Goal: Use online tool/utility: Utilize a website feature to perform a specific function

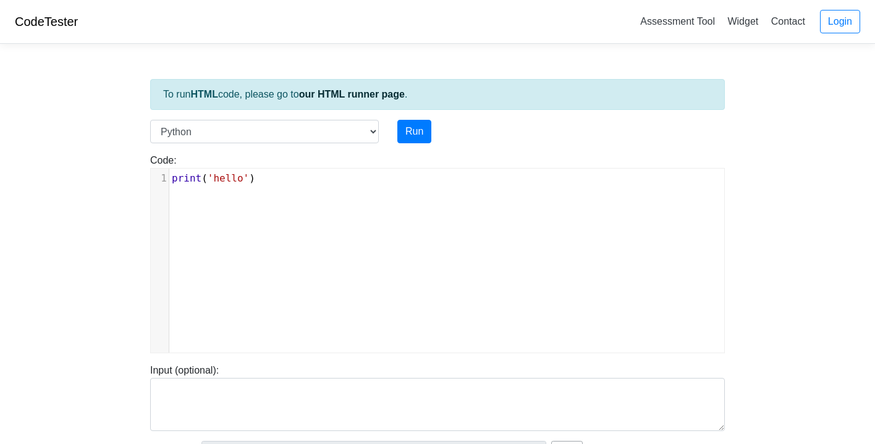
scroll to position [5, 0]
type textarea "print('hello')"
drag, startPoint x: 292, startPoint y: 179, endPoint x: 171, endPoint y: 176, distance: 120.6
click at [171, 176] on pre "print ( 'hello' )" at bounding box center [451, 178] width 564 height 15
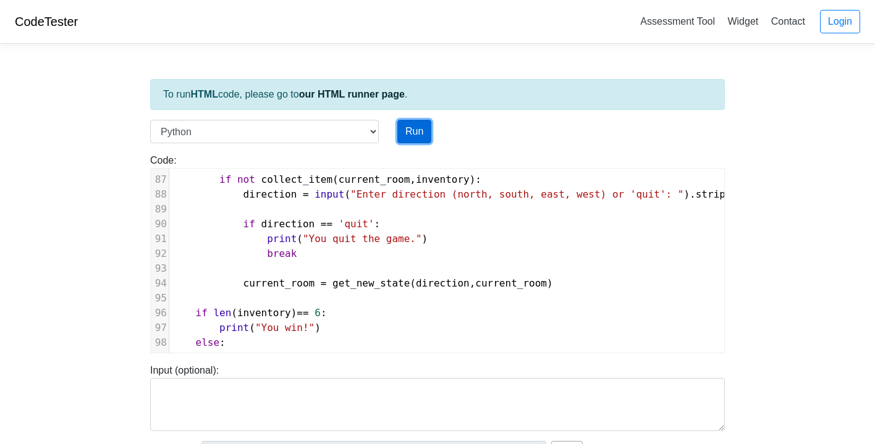
click at [418, 134] on button "Run" at bounding box center [414, 131] width 34 height 23
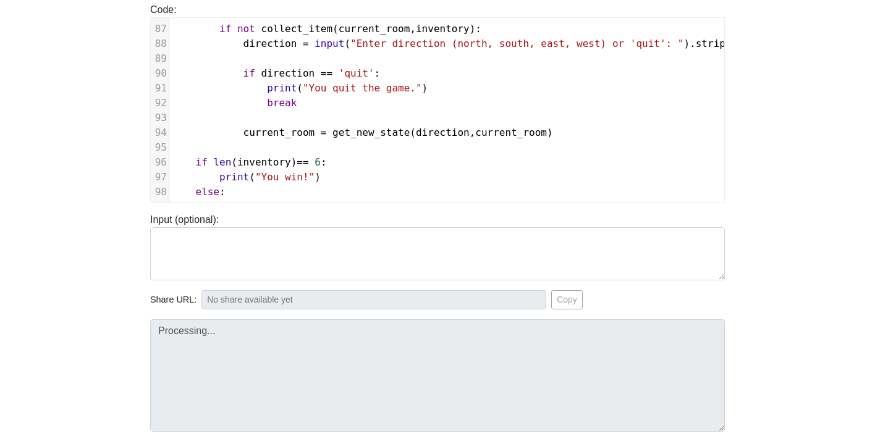
scroll to position [158, 0]
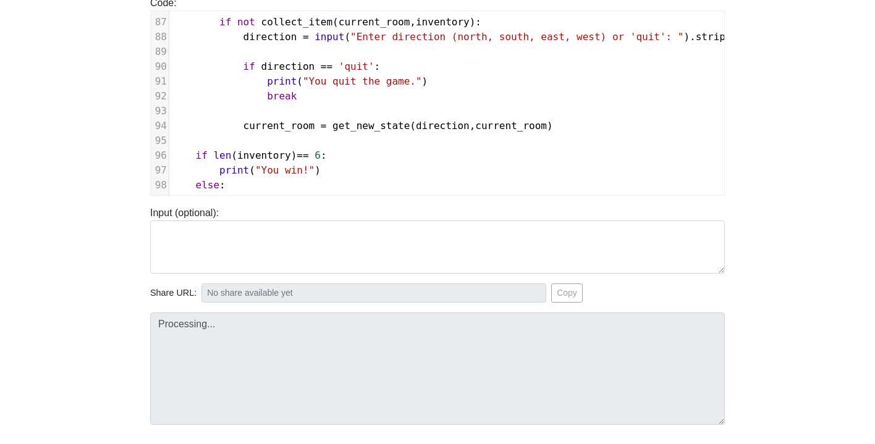
type input "[URL][DOMAIN_NAME]"
type textarea "Submission status: Runtime Error (NZEC) Stderr: File "script.py", line 99 ^ Syn…"
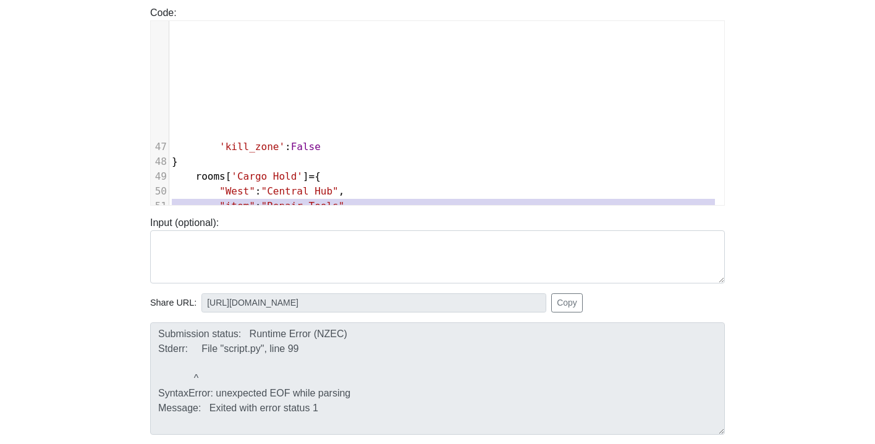
scroll to position [32, 0]
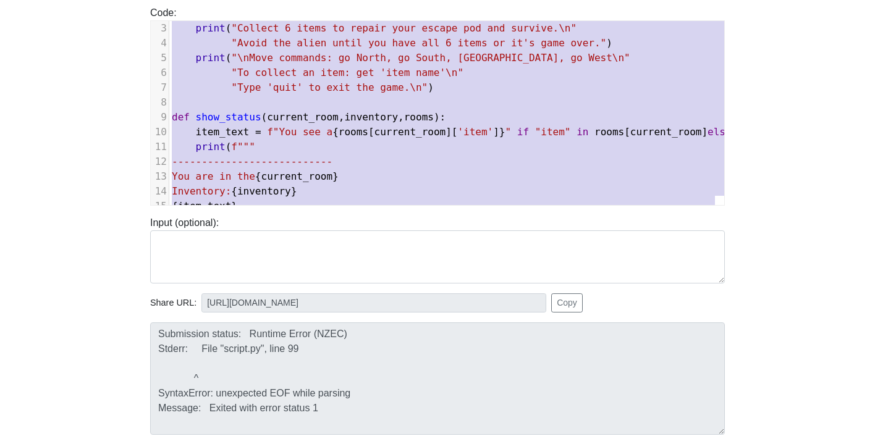
type textarea "def show_instructions(): print("\nEscape the Space Station - Text Adventure Gam…"
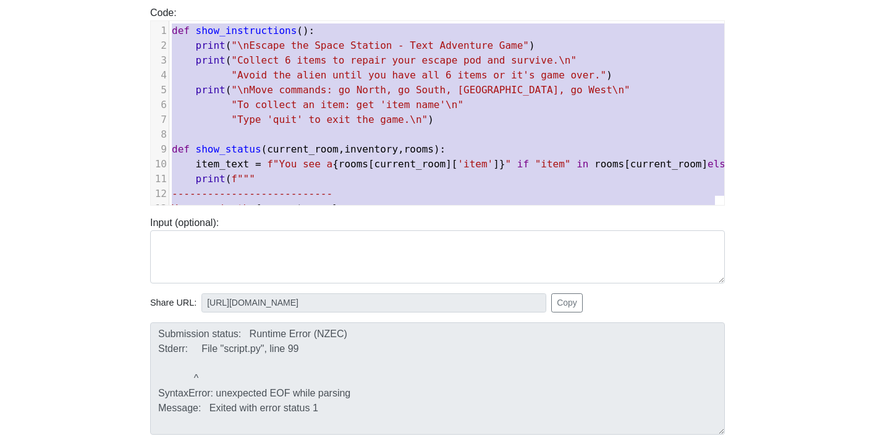
drag, startPoint x: 256, startPoint y: 188, endPoint x: 155, endPoint y: -57, distance: 264.9
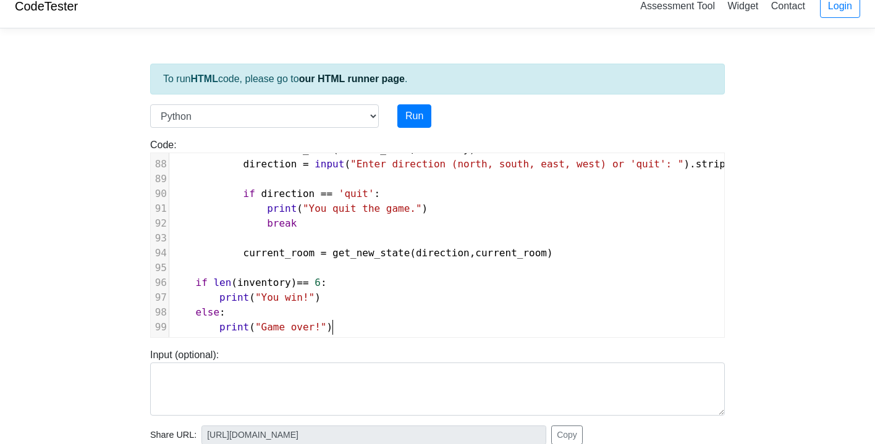
scroll to position [6, 0]
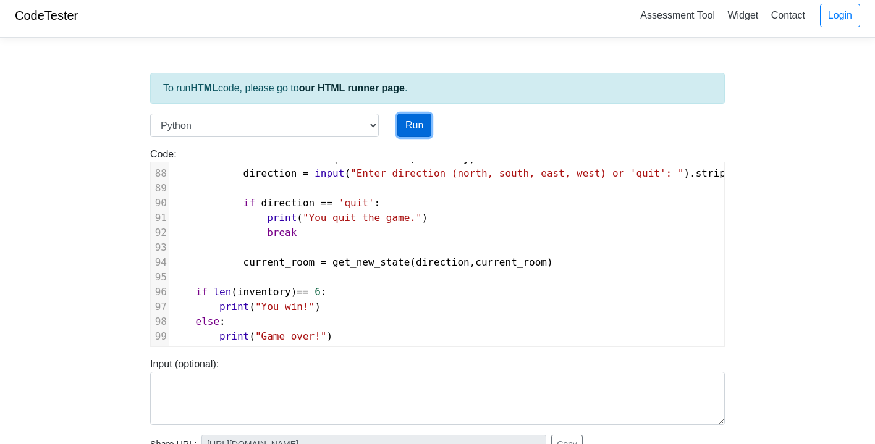
click at [419, 123] on button "Run" at bounding box center [414, 125] width 34 height 23
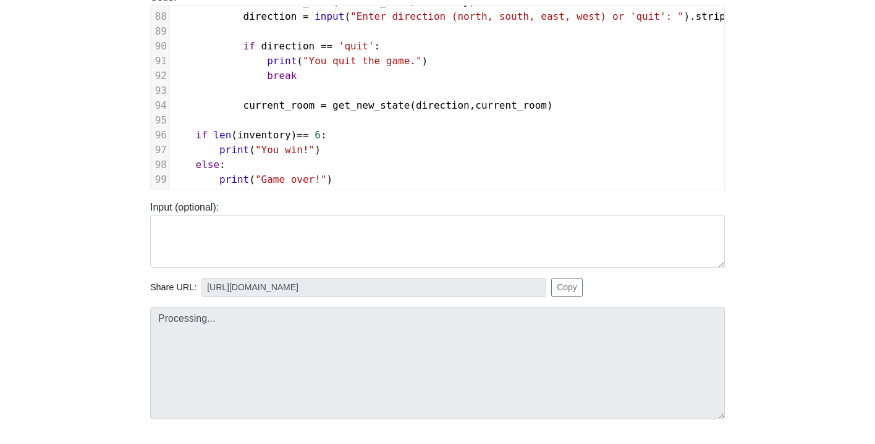
scroll to position [168, 0]
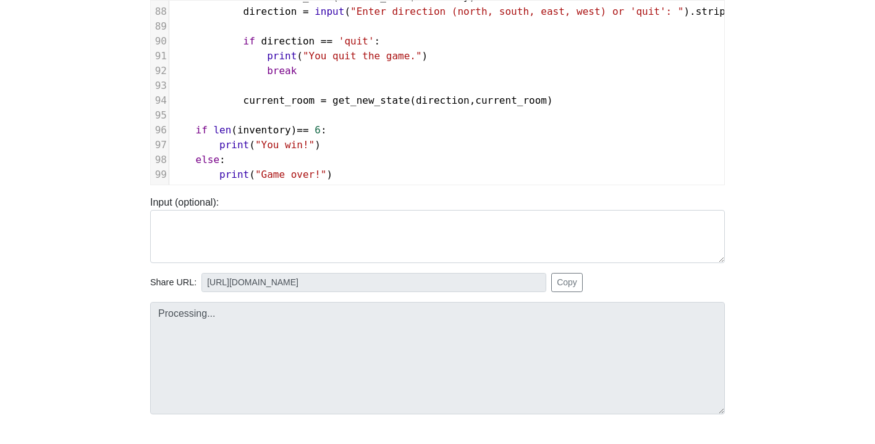
type input "[URL][DOMAIN_NAME]"
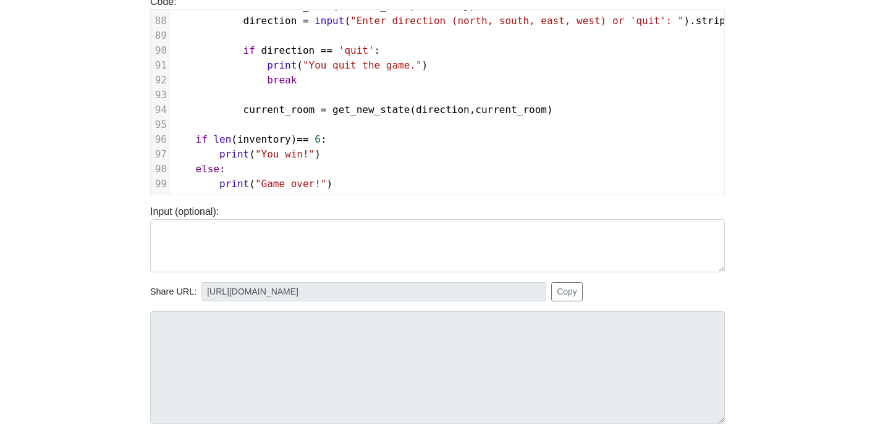
scroll to position [0, 0]
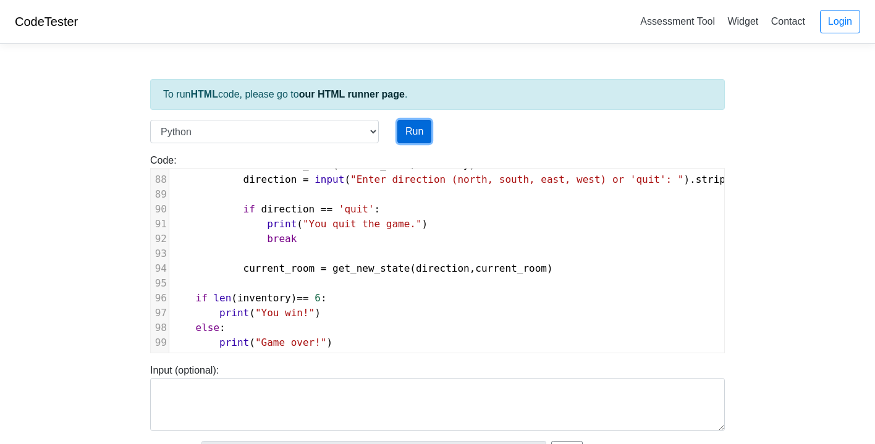
click at [420, 130] on button "Run" at bounding box center [414, 131] width 34 height 23
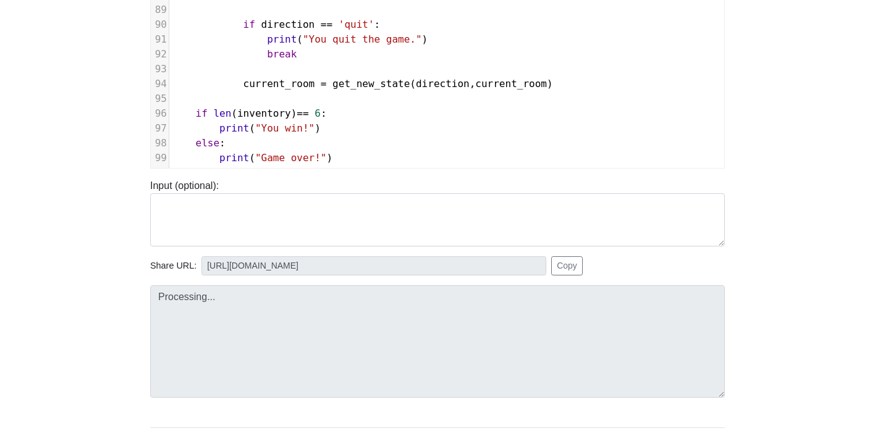
scroll to position [191, 0]
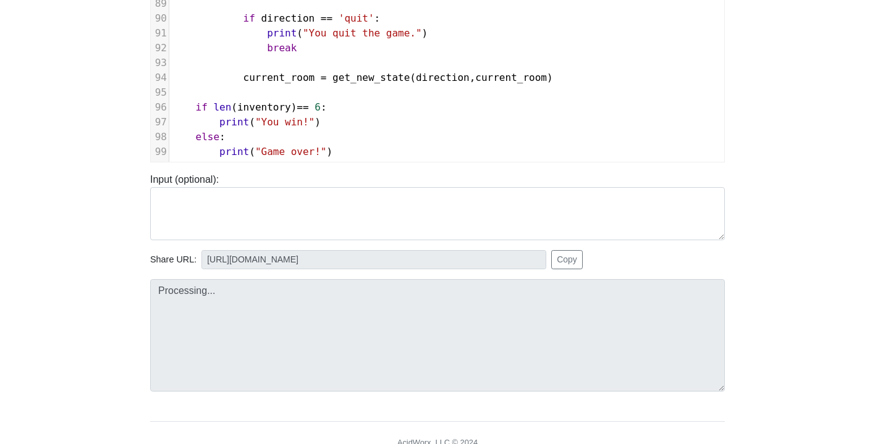
type input "[URL][DOMAIN_NAME]"
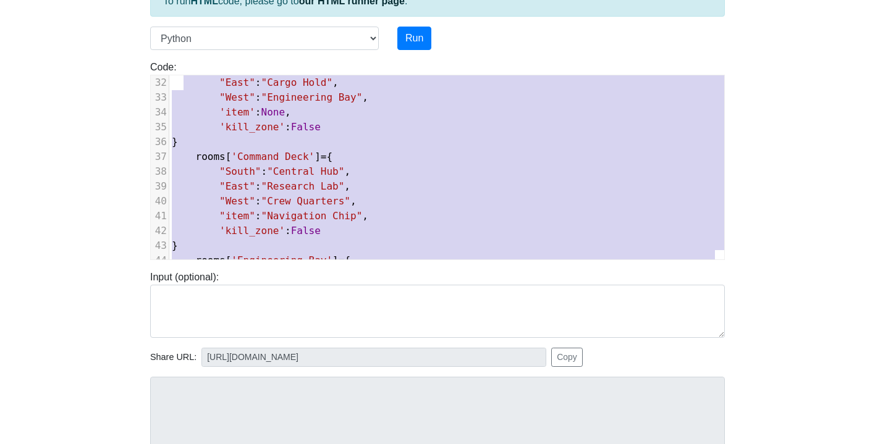
scroll to position [17, 0]
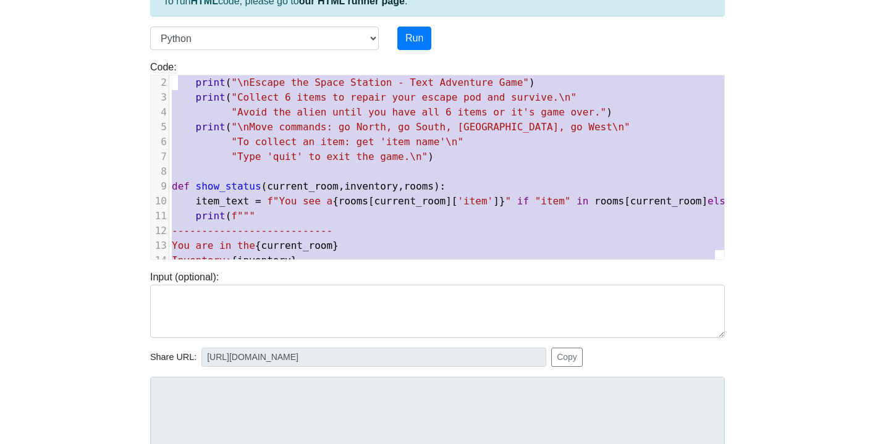
type textarea "def show_instructions(): print("\nEscape the Space Station - Text Adventure Gam…"
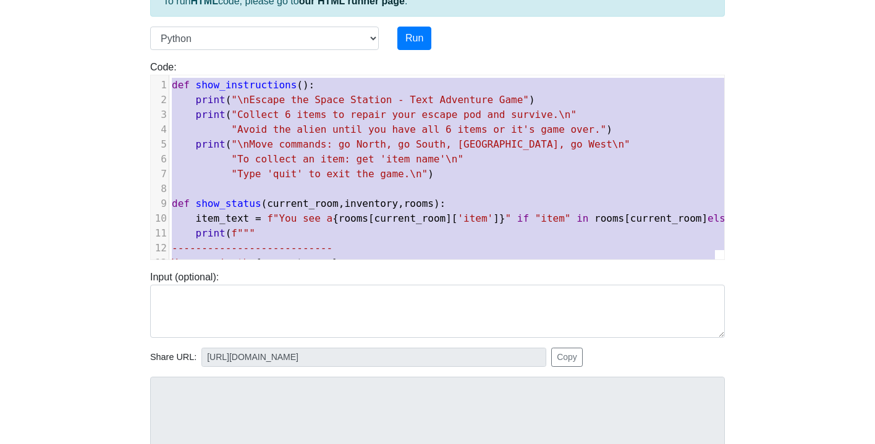
drag, startPoint x: 336, startPoint y: 243, endPoint x: 143, endPoint y: 25, distance: 290.7
click at [143, 25] on div "To run HTML code, please go to our HTML runner page . Language C C++ Go Java Ja…" at bounding box center [437, 263] width 593 height 606
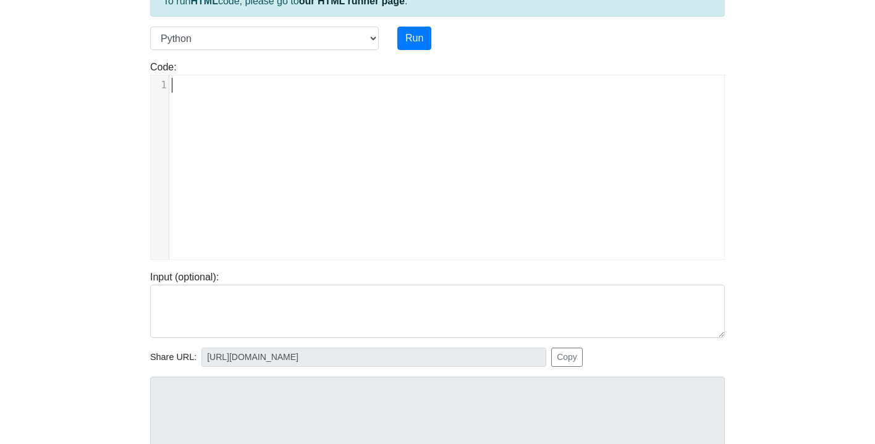
scroll to position [379, 0]
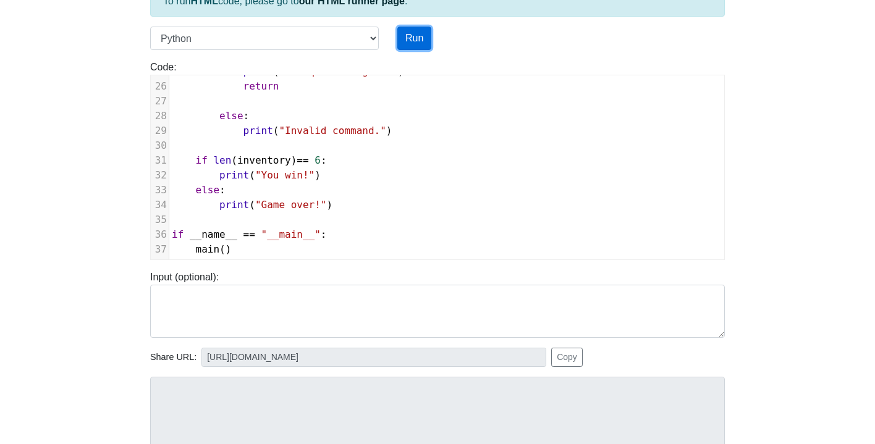
click at [419, 40] on button "Run" at bounding box center [414, 38] width 34 height 23
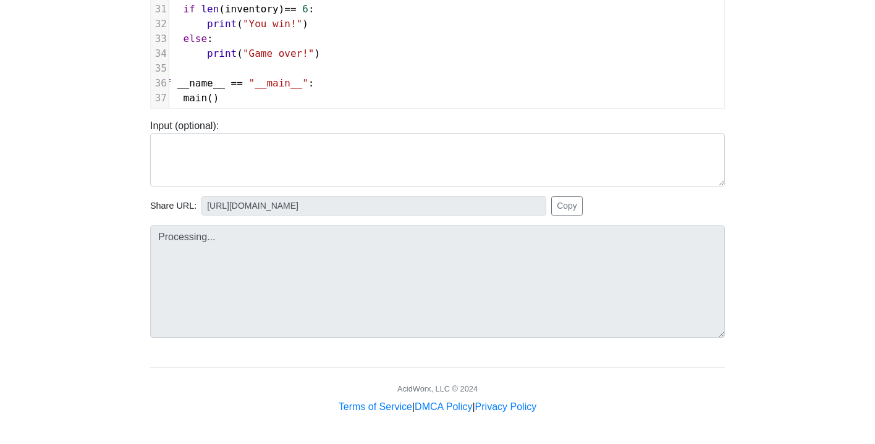
scroll to position [244, 0]
type input "[URL][DOMAIN_NAME]"
type textarea "Submission status: Runtime Error (NZEC) Stderr: File "script.py", line 31 if le…"
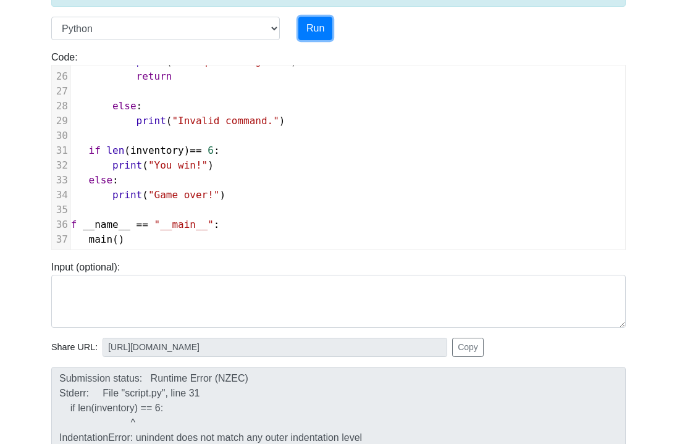
scroll to position [376, 0]
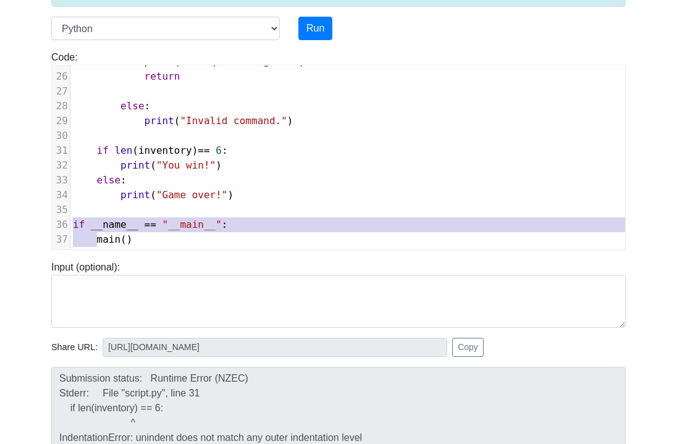
type textarea "if __name__ == "__main__":"
drag, startPoint x: 98, startPoint y: 234, endPoint x: 56, endPoint y: 209, distance: 48.8
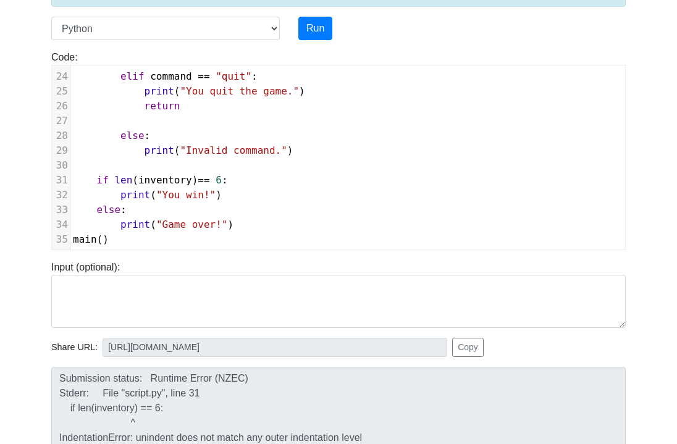
scroll to position [364, 0]
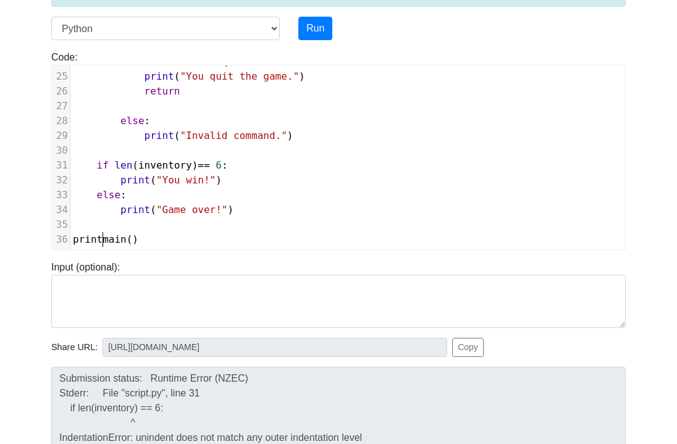
type textarea "print("
click at [150, 232] on pre "print ( main ()" at bounding box center [364, 239] width 588 height 15
type textarea ")"
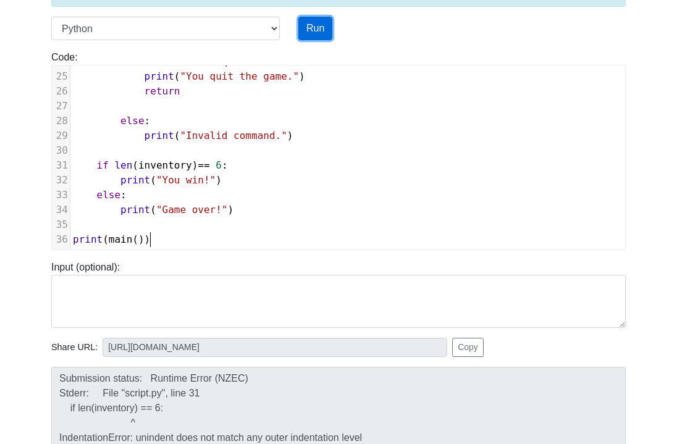
click at [323, 20] on button "Run" at bounding box center [316, 28] width 34 height 23
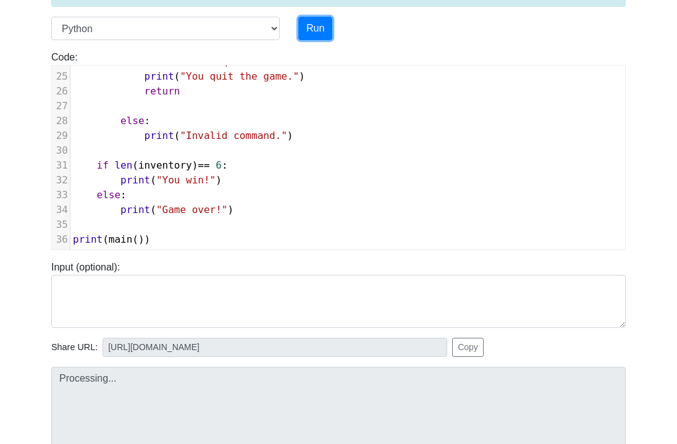
type input "[URL][DOMAIN_NAME]"
type textarea "Submission status: Runtime Error (NZEC) Stderr: File "script.py", line 31 if le…"
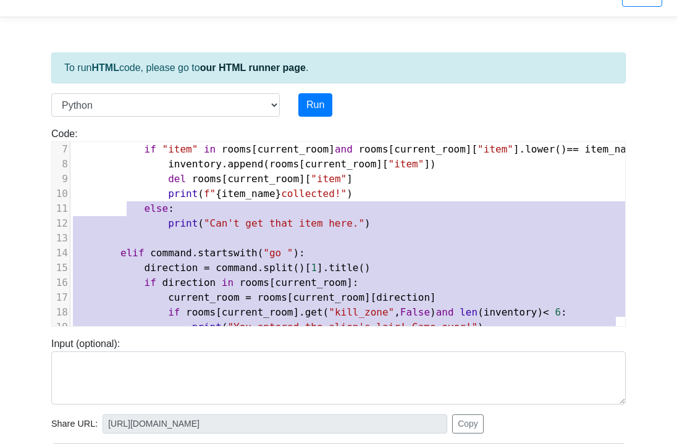
scroll to position [0, 0]
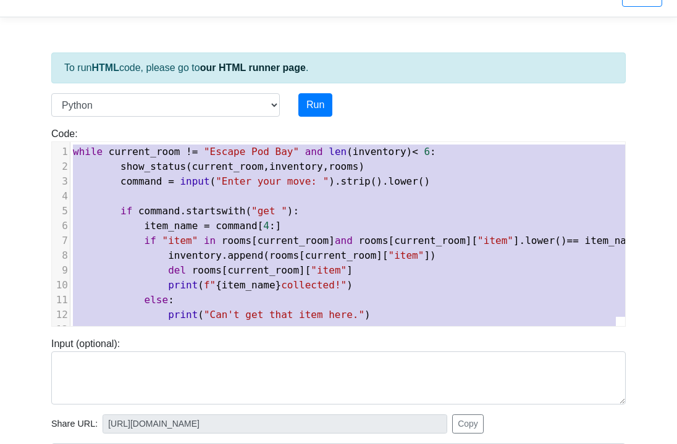
drag, startPoint x: 151, startPoint y: 308, endPoint x: 65, endPoint y: 143, distance: 186.4
click at [65, 143] on div "x print ( "Game over!" ) 1 while current_room != "Escape Pod Bay" and len ( inv…" at bounding box center [348, 243] width 592 height 203
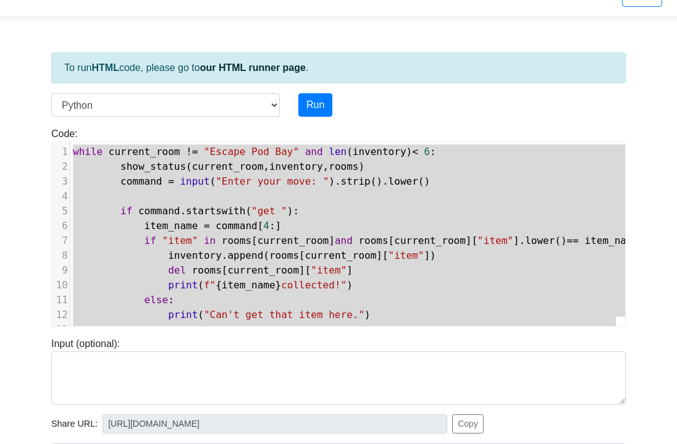
type textarea "while current_room != "Escape Pod Bay" and len(inventory) < 6: show_status(curr…"
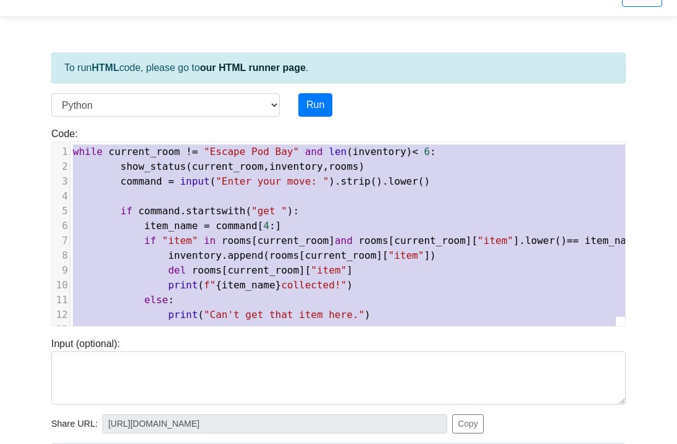
click at [287, 345] on div "Input (optional):" at bounding box center [338, 371] width 593 height 68
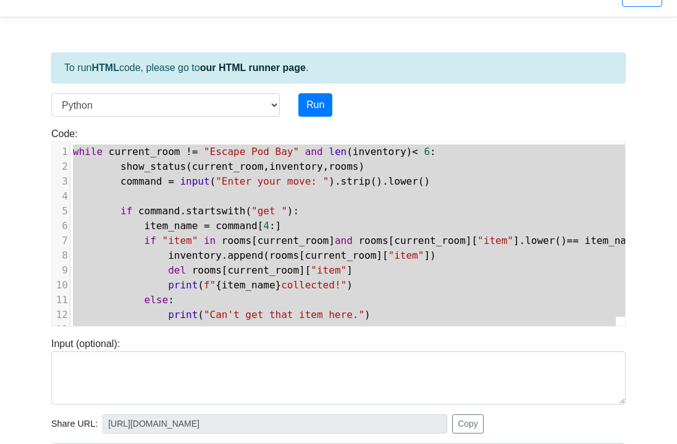
click at [27, 283] on body "CodeTester Assessment Tool Widget Contact Login To run HTML code, please go to …" at bounding box center [338, 303] width 677 height 660
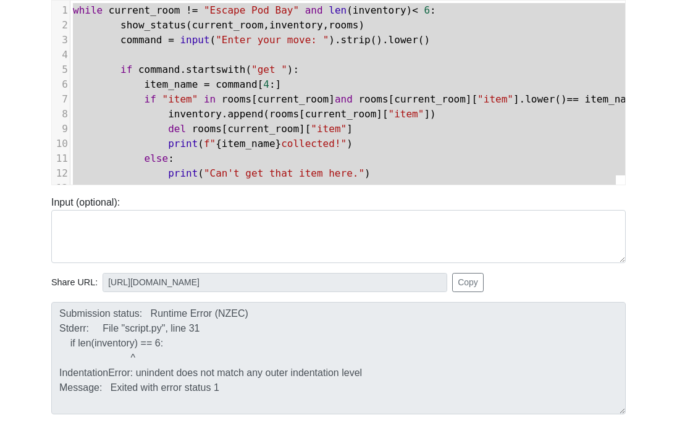
scroll to position [174, 0]
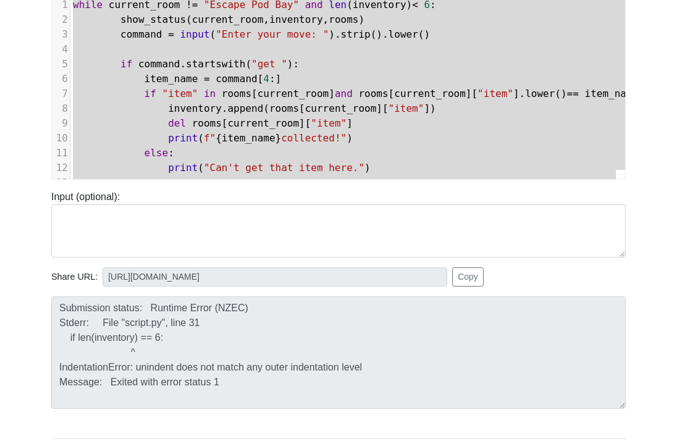
click at [56, 296] on div "Submission status: Runtime Error (NZEC) Stderr: File "script.py", line 31 if le…" at bounding box center [338, 348] width 593 height 122
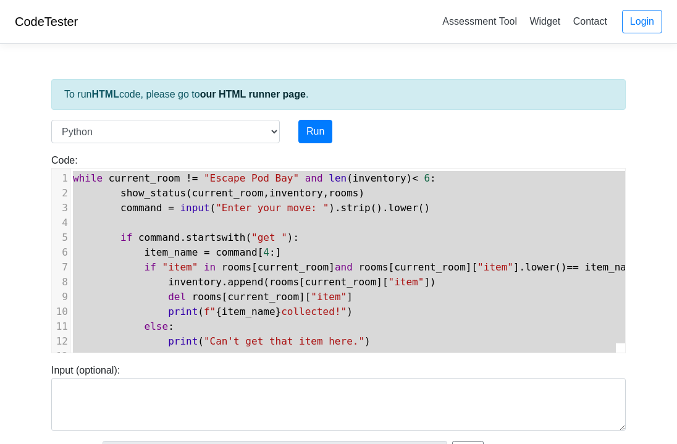
scroll to position [364, 0]
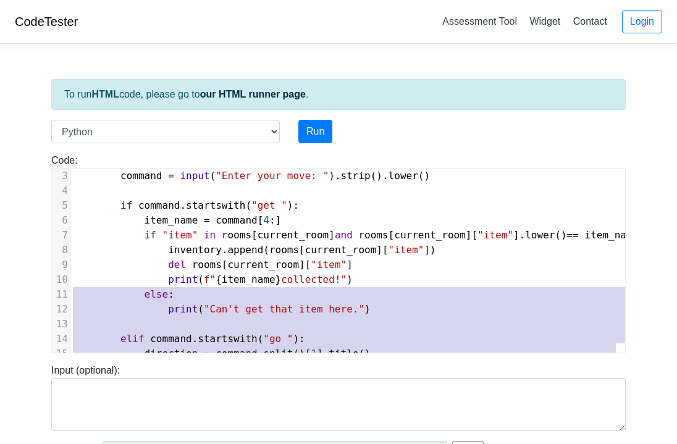
type textarea "while current_room != "Escape Pod Bay" and len(inventory) < 6: show_status(curr…"
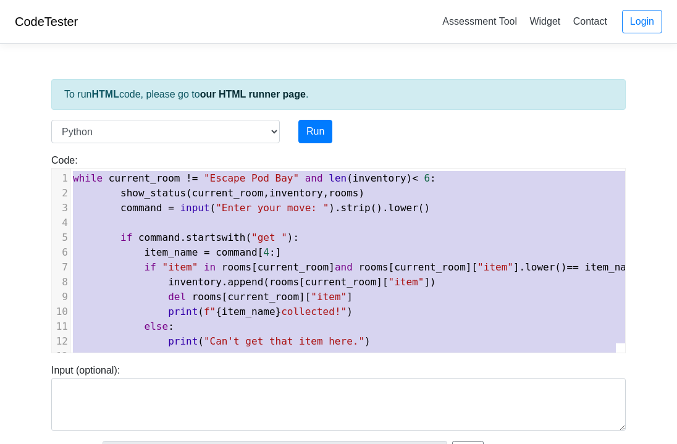
drag, startPoint x: 122, startPoint y: 335, endPoint x: 44, endPoint y: 130, distance: 218.9
click at [44, 130] on div "To run HTML code, please go to our HTML runner page . Language C C++ Go Java Ja…" at bounding box center [338, 357] width 593 height 606
